Goal: Use online tool/utility: Utilize a website feature to perform a specific function

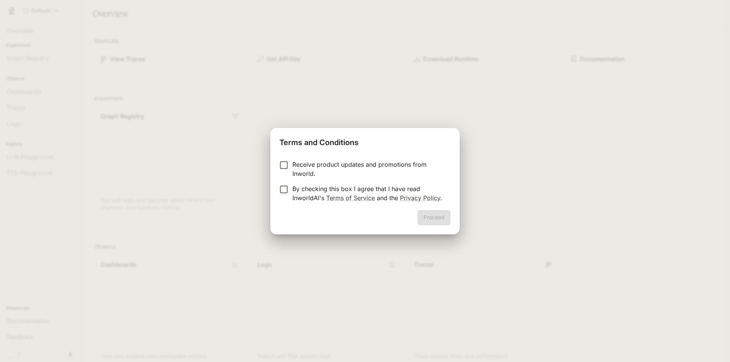
click at [281, 171] on label "Receive product updates and promotions from Inworld." at bounding box center [359, 169] width 169 height 18
click at [437, 214] on button "Proceed" at bounding box center [434, 217] width 33 height 15
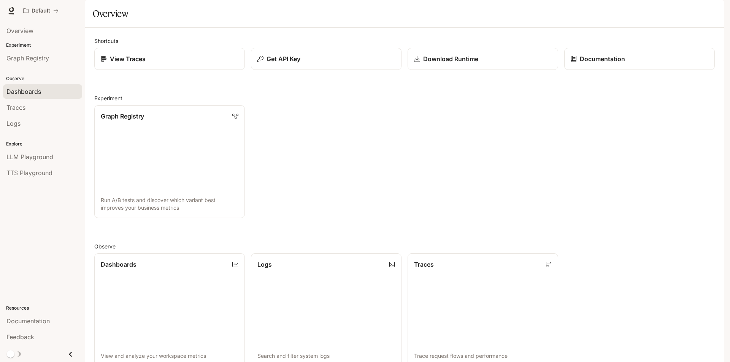
click at [52, 91] on div "Dashboards" at bounding box center [42, 91] width 72 height 9
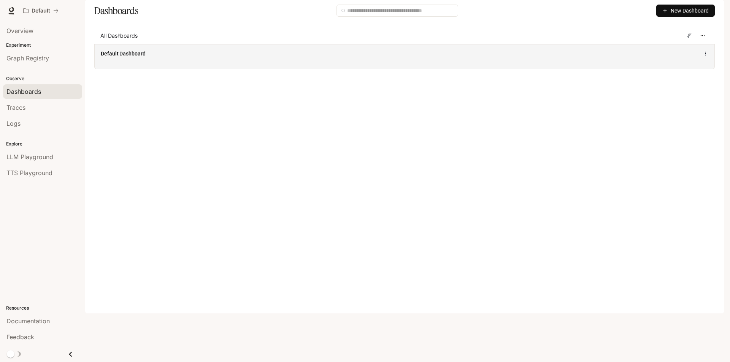
click at [266, 57] on div "Default Dashboard" at bounding box center [278, 54] width 354 height 8
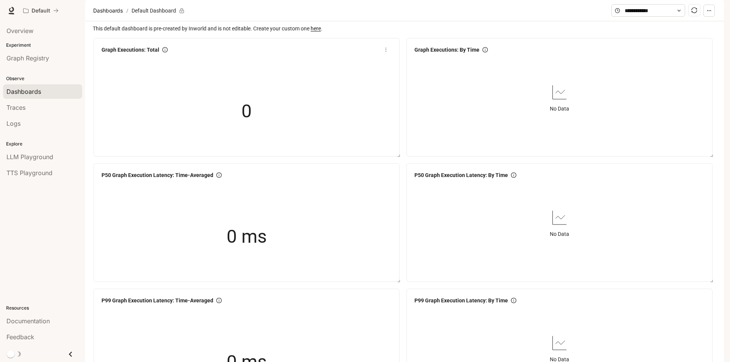
scroll to position [114, 0]
click at [266, 213] on div "0 ms" at bounding box center [247, 237] width 76 height 49
click at [30, 112] on link "Traces" at bounding box center [42, 107] width 79 height 14
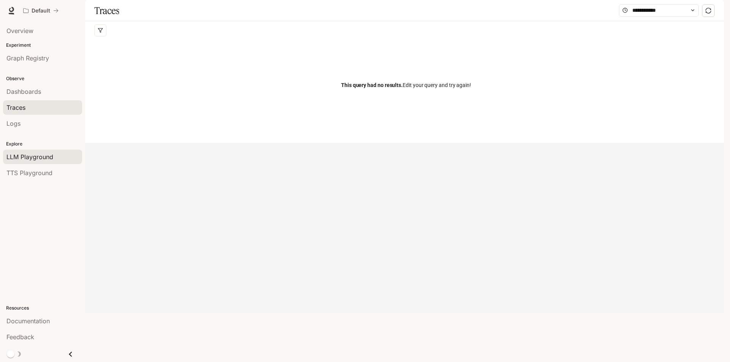
click at [44, 160] on span "LLM Playground" at bounding box center [29, 157] width 47 height 9
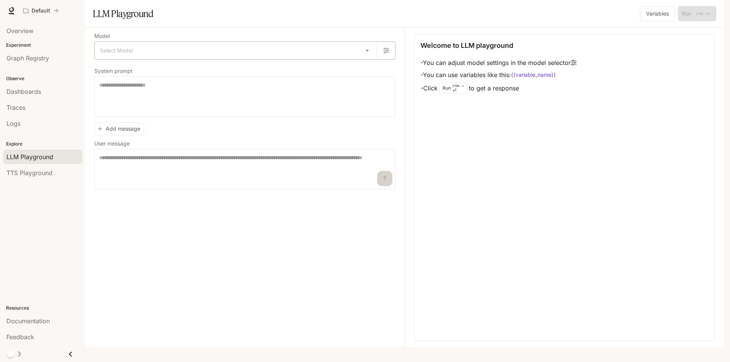
click at [366, 67] on body "Skip to main content Default Documentation Documentation Portal Overview Experi…" at bounding box center [365, 181] width 730 height 362
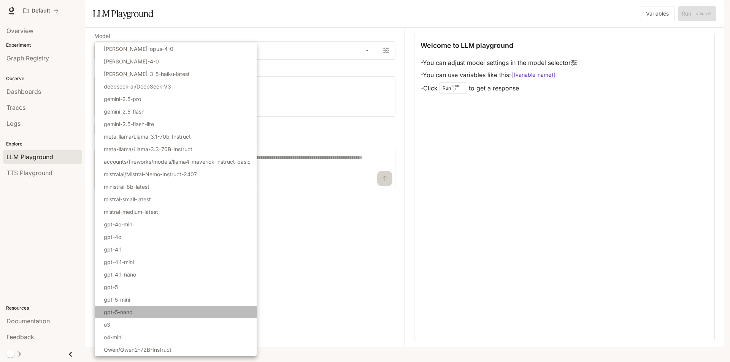
click at [122, 316] on p "gpt-5-nano" at bounding box center [118, 312] width 29 height 8
type input "**********"
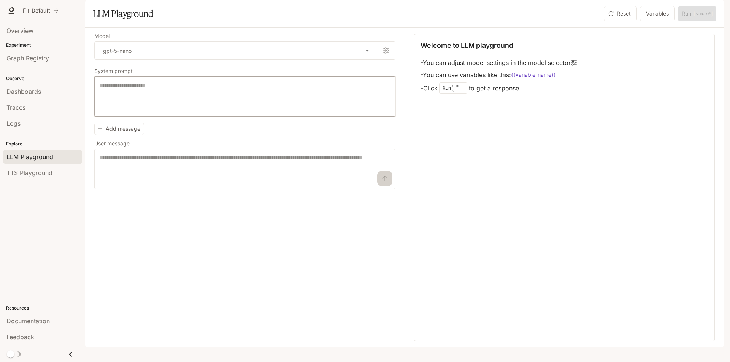
click at [220, 112] on textarea at bounding box center [244, 96] width 291 height 30
type textarea "**********"
click at [155, 184] on textarea at bounding box center [244, 169] width 291 height 30
type textarea "*"
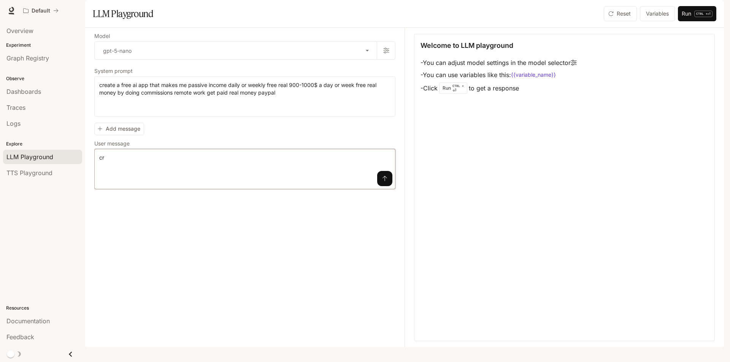
type textarea "*"
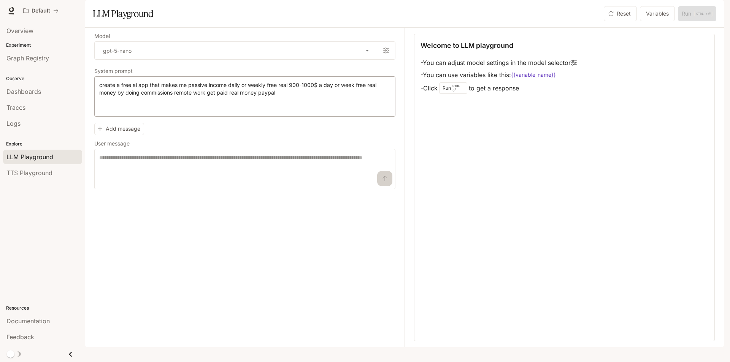
drag, startPoint x: 97, startPoint y: 106, endPoint x: 143, endPoint y: 125, distance: 49.1
click at [143, 117] on div "**********" at bounding box center [244, 96] width 301 height 40
drag, startPoint x: 99, startPoint y: 105, endPoint x: 195, endPoint y: 124, distance: 98.2
click at [195, 112] on textarea "**********" at bounding box center [244, 96] width 291 height 30
drag, startPoint x: 208, startPoint y: 173, endPoint x: 187, endPoint y: 192, distance: 28.0
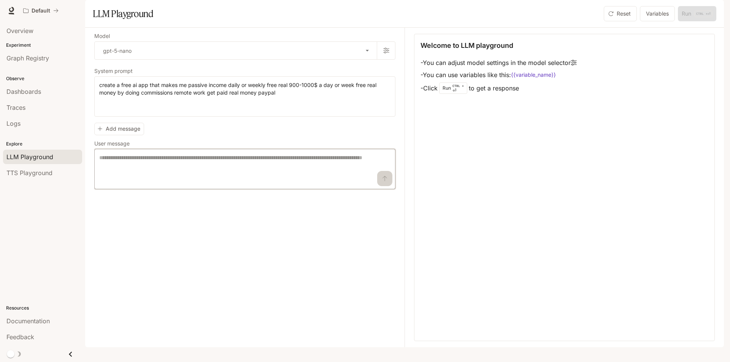
paste textarea "**********"
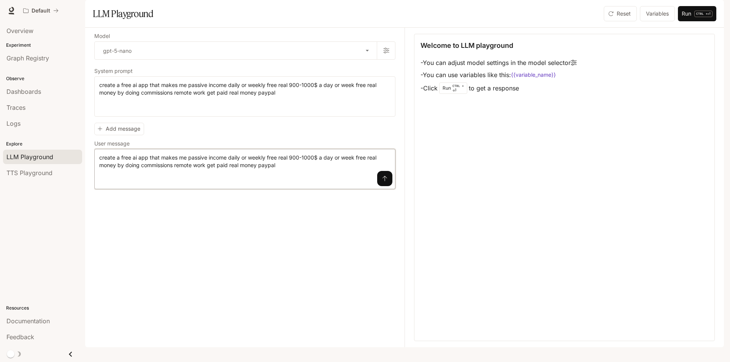
type textarea "**********"
click at [383, 182] on icon "submit" at bounding box center [385, 179] width 6 height 6
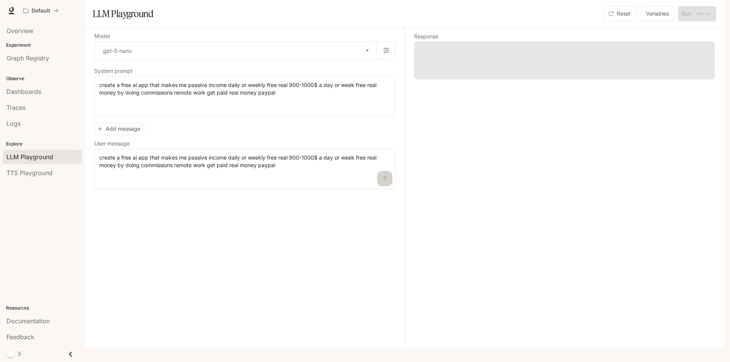
click at [34, 162] on link "LLM Playground" at bounding box center [42, 157] width 79 height 14
click at [697, 191] on div "Response" at bounding box center [560, 188] width 310 height 320
click at [507, 127] on div "Response" at bounding box center [560, 188] width 310 height 320
click at [387, 60] on button "button" at bounding box center [386, 50] width 18 height 18
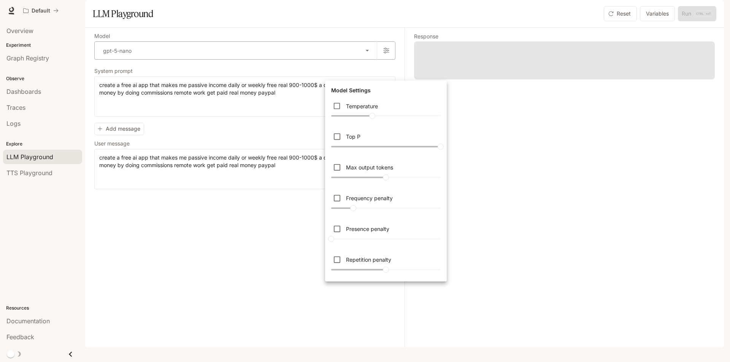
click at [387, 79] on div at bounding box center [365, 181] width 730 height 362
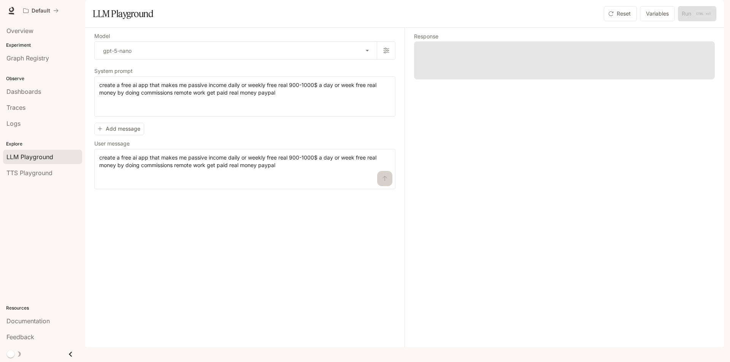
click at [491, 79] on span at bounding box center [564, 60] width 301 height 38
click at [678, 71] on span at bounding box center [564, 60] width 301 height 38
click at [680, 21] on div "Reset Variables Run CTRL + ⏎" at bounding box center [659, 13] width 116 height 15
